Goal: Communication & Community: Answer question/provide support

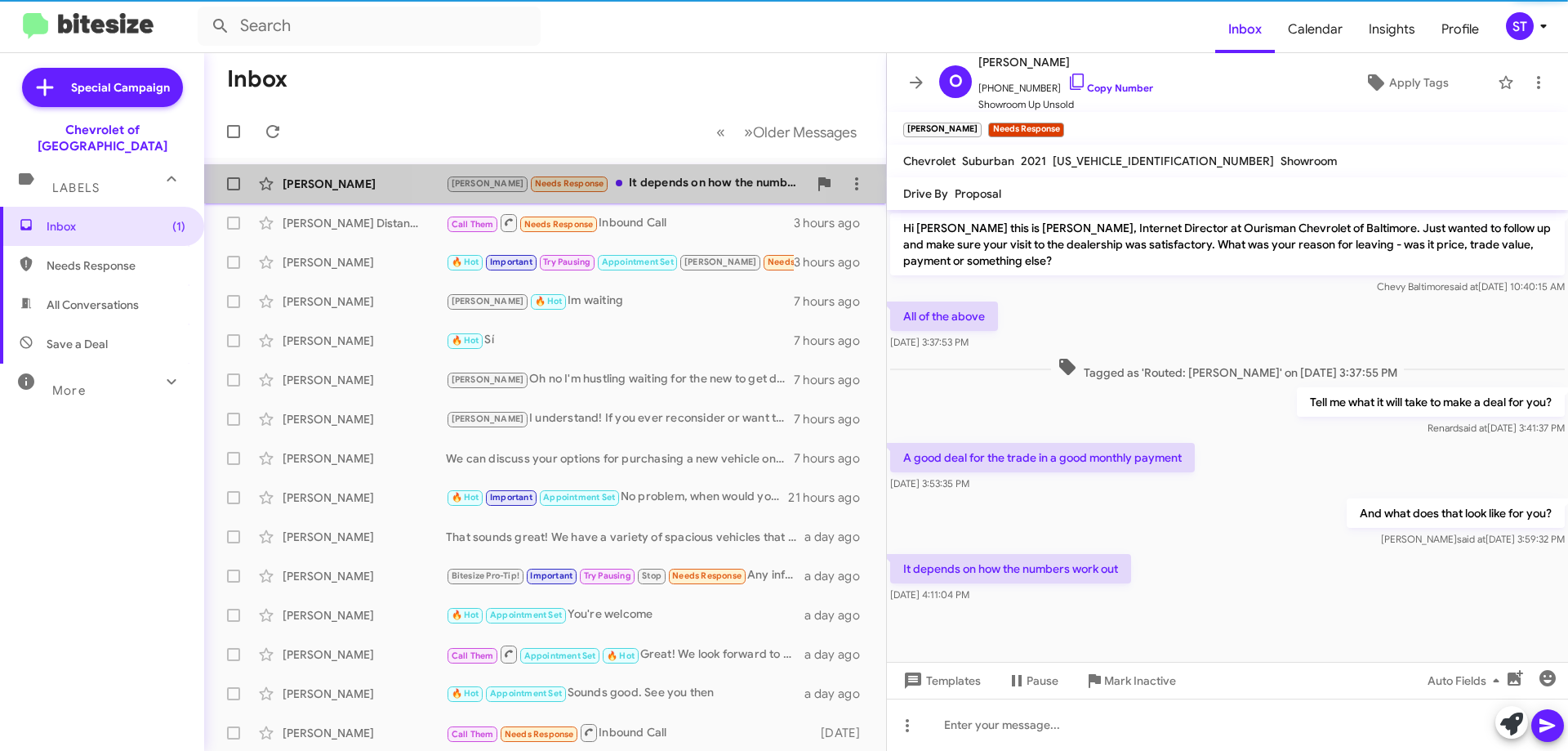
drag, startPoint x: 627, startPoint y: 179, endPoint x: 674, endPoint y: 185, distance: 47.4
click at [629, 179] on div "[PERSON_NAME] Needs Response It depends on how the numbers work out" at bounding box center [627, 183] width 361 height 19
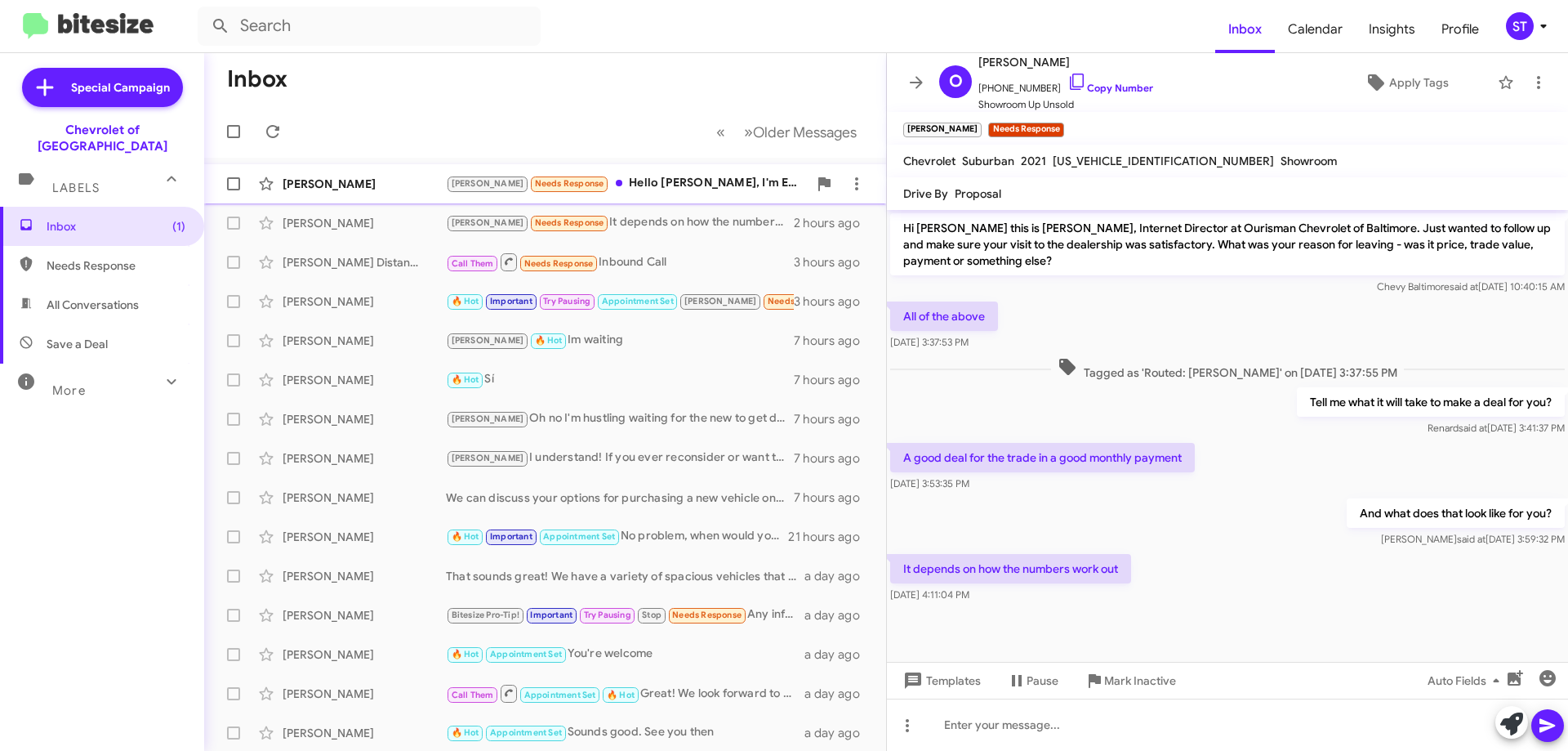
click at [668, 182] on div "Jay Needs Response Hello Erik, I'm Esmel around here and if I went to see the 2…" at bounding box center [627, 183] width 361 height 19
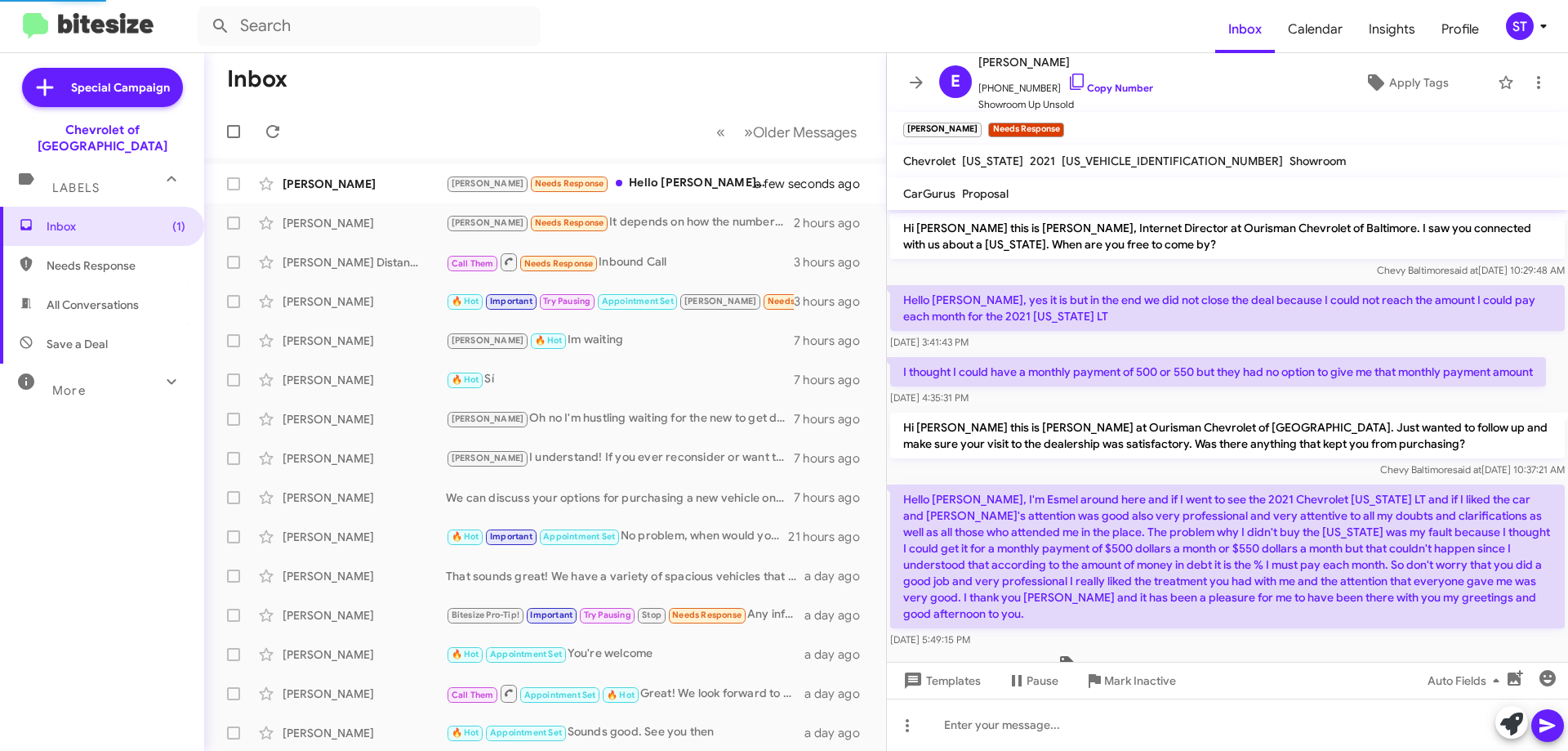
scroll to position [61, 0]
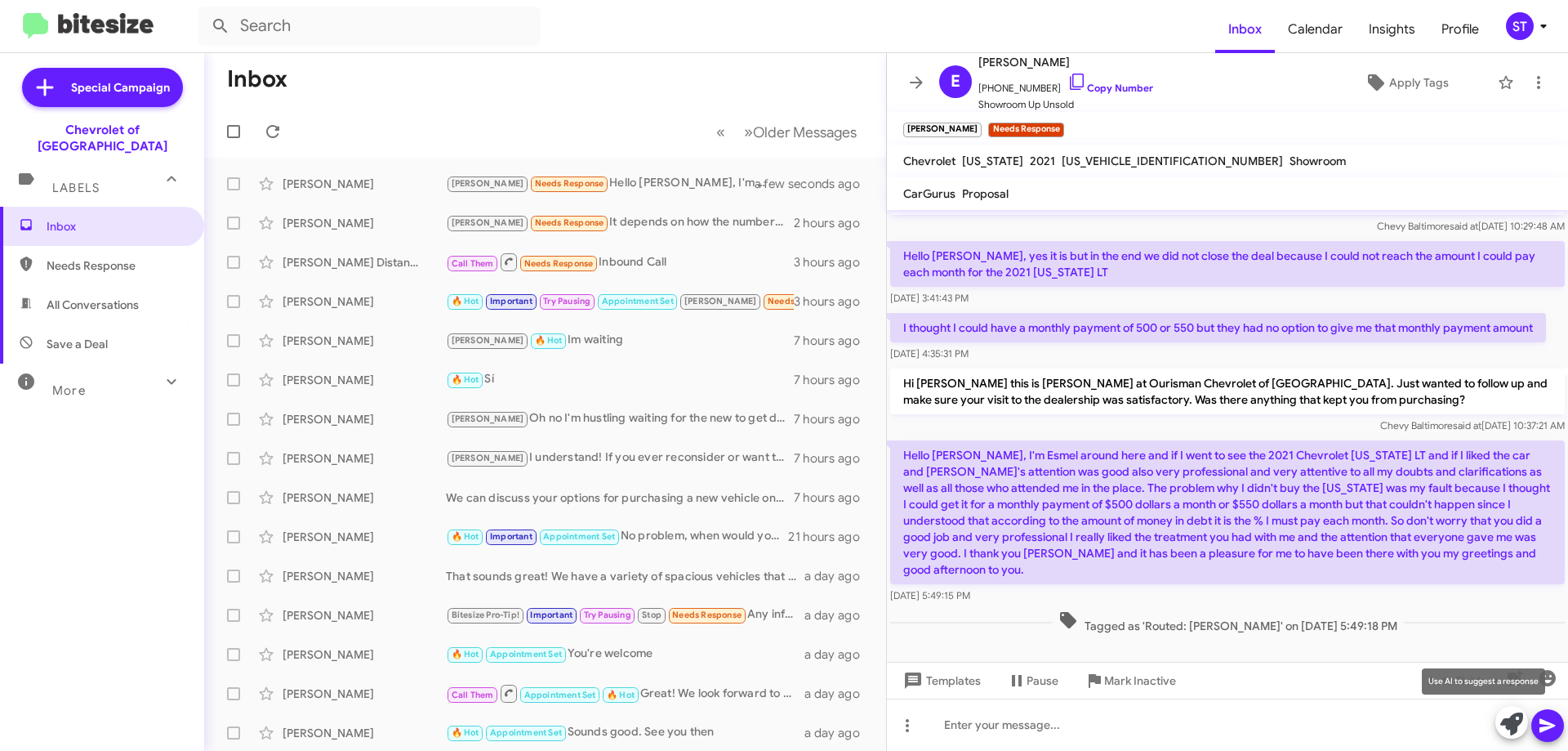
click at [1504, 718] on icon at bounding box center [1512, 724] width 22 height 22
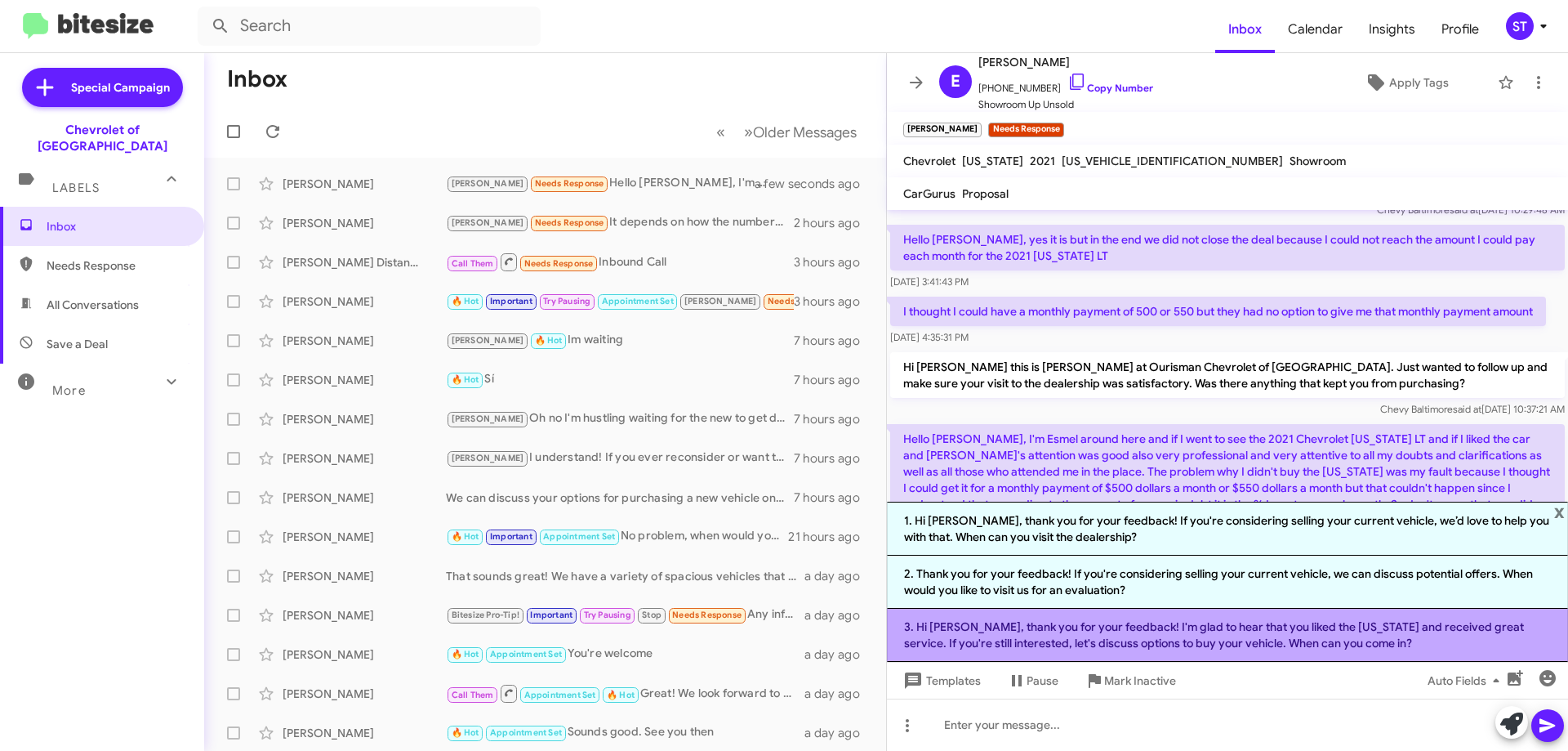
click at [939, 629] on li "3. Hi Esmel, thank you for your feedback! I'm glad to hear that you liked the C…" at bounding box center [1227, 635] width 681 height 53
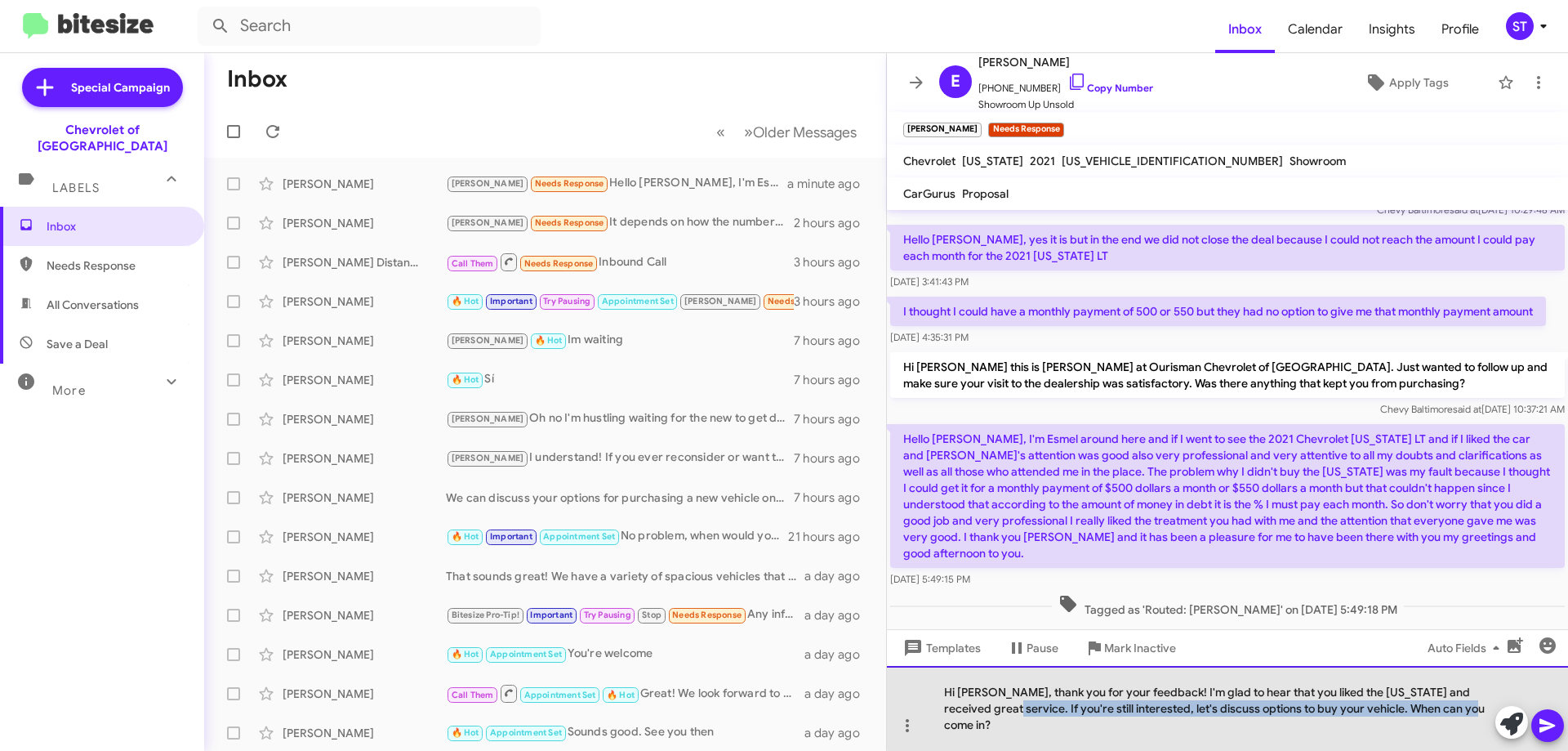
drag, startPoint x: 1463, startPoint y: 720, endPoint x: 988, endPoint y: 740, distance: 475.4
click at [988, 740] on div "Hi Esmel, thank you for your feedback! I'm glad to hear that you liked the Colo…" at bounding box center [1227, 708] width 681 height 85
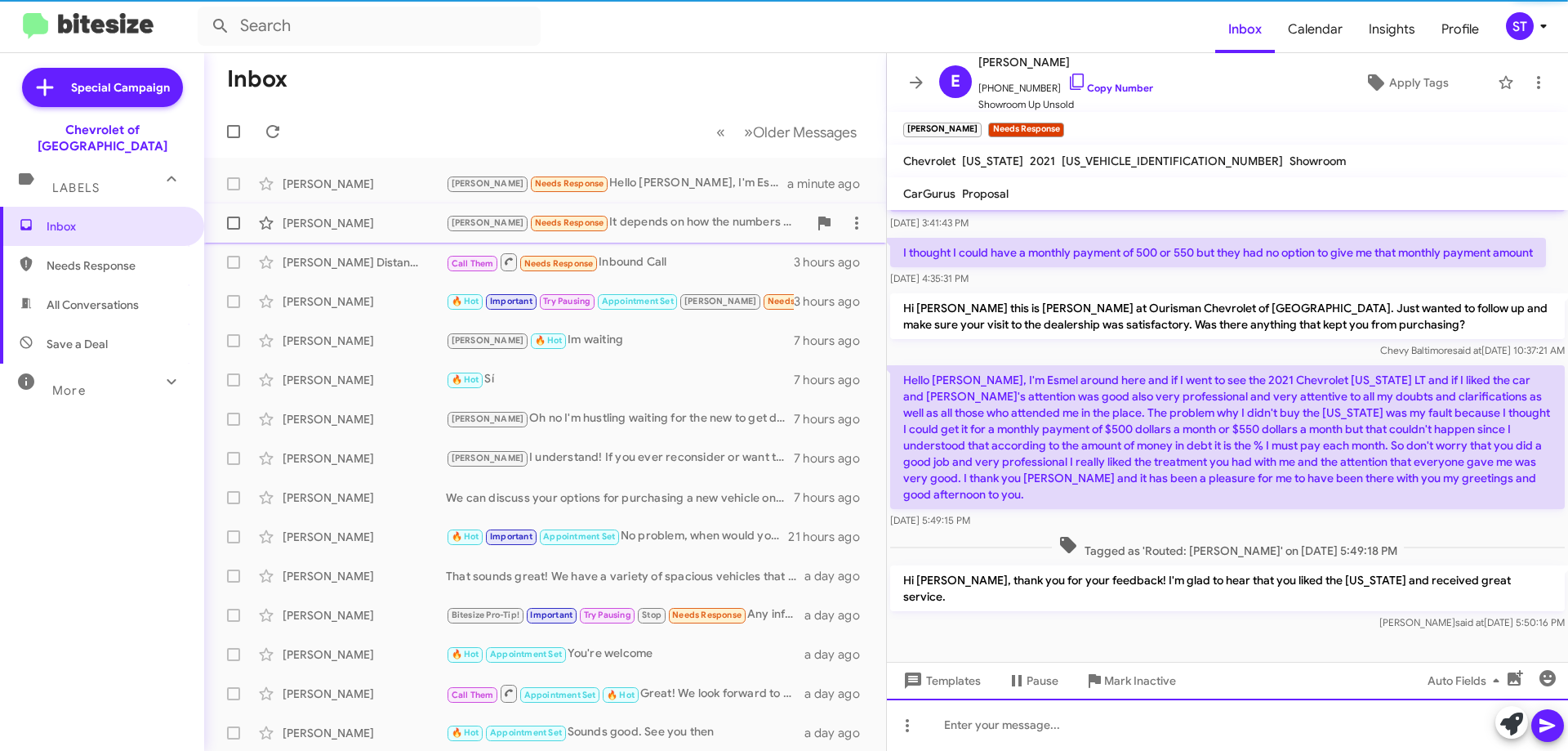
scroll to position [120, 0]
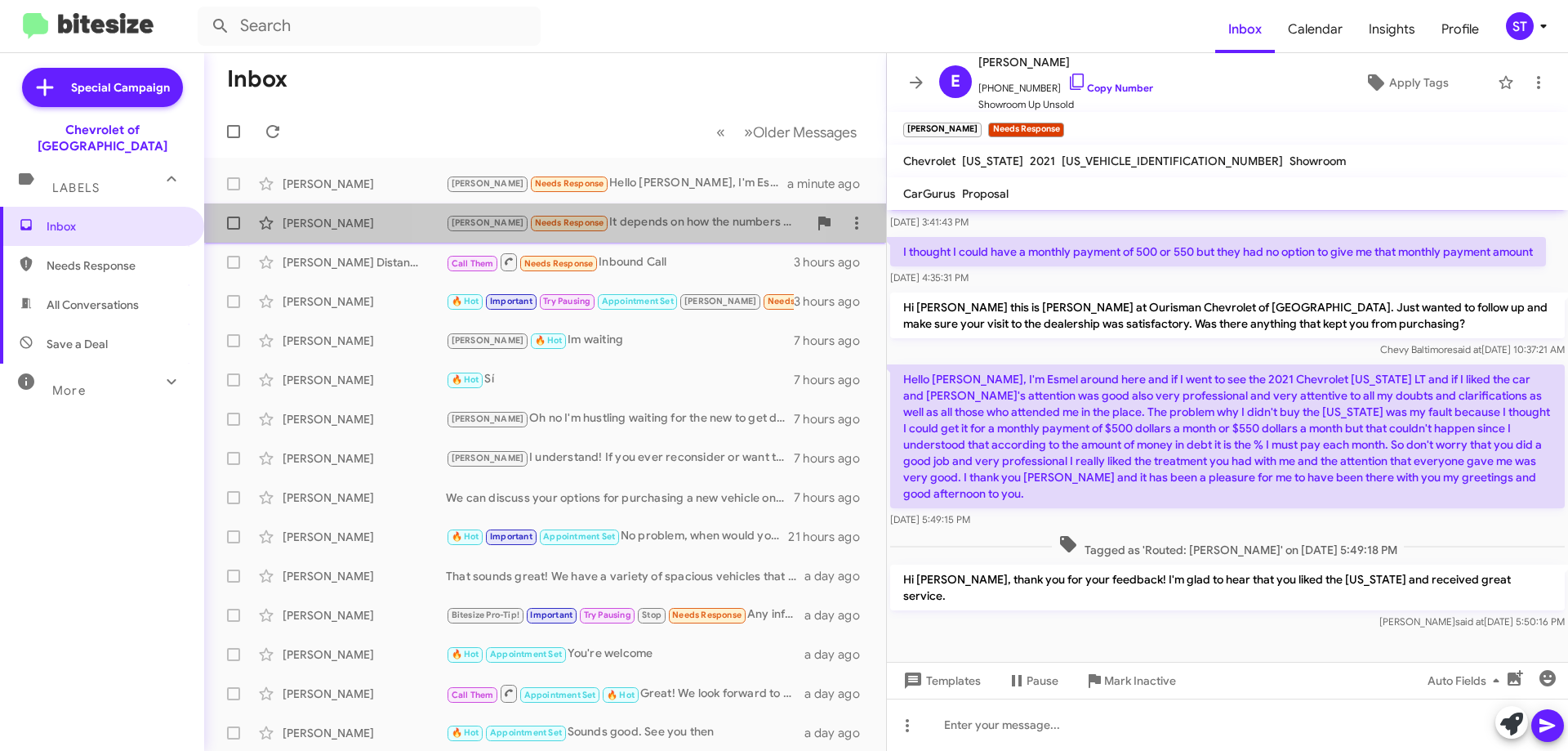
click at [629, 220] on div "Jay Needs Response It depends on how the numbers work out" at bounding box center [627, 222] width 361 height 19
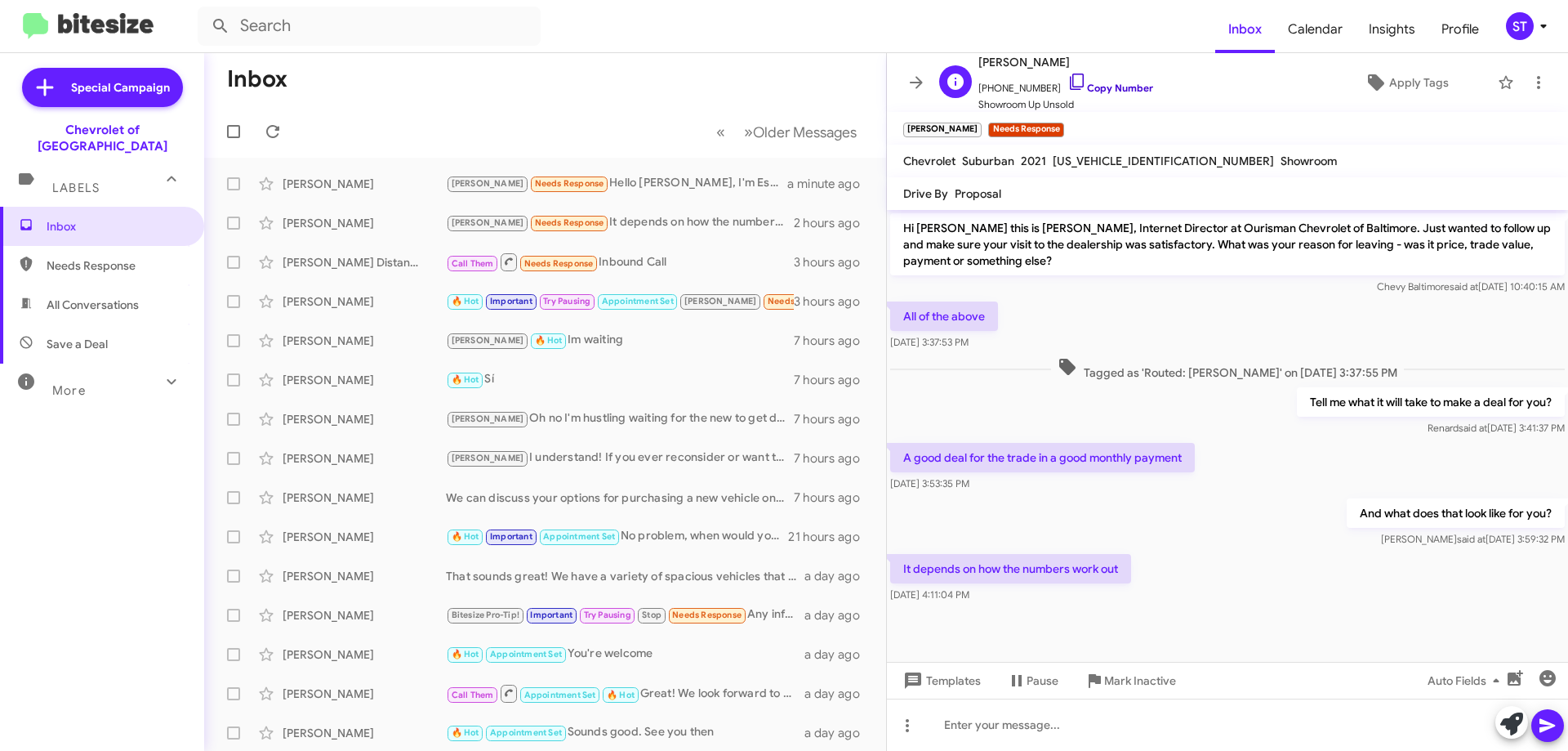
click at [1070, 74] on icon at bounding box center [1077, 81] width 14 height 16
drag, startPoint x: 1126, startPoint y: 570, endPoint x: 907, endPoint y: 576, distance: 219.1
click at [907, 576] on p "It depends on how the numbers work out" at bounding box center [1010, 568] width 241 height 29
click at [1165, 622] on div at bounding box center [1227, 620] width 681 height 29
drag, startPoint x: 1119, startPoint y: 573, endPoint x: 901, endPoint y: 575, distance: 218.0
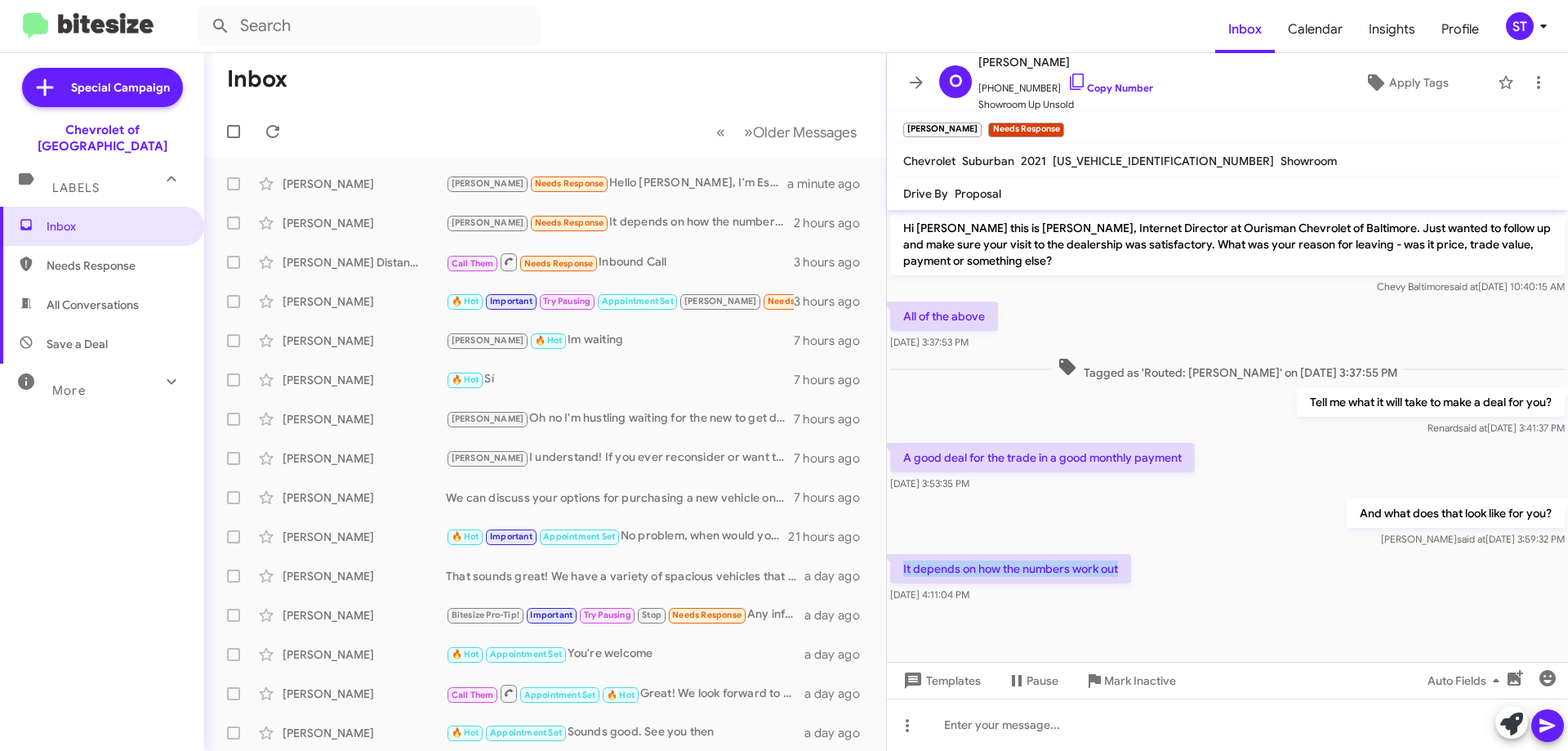
click at [901, 575] on p "It depends on how the numbers work out" at bounding box center [1010, 568] width 241 height 29
copy p "It depends on how the numbers work out"
